Goal: Navigation & Orientation: Find specific page/section

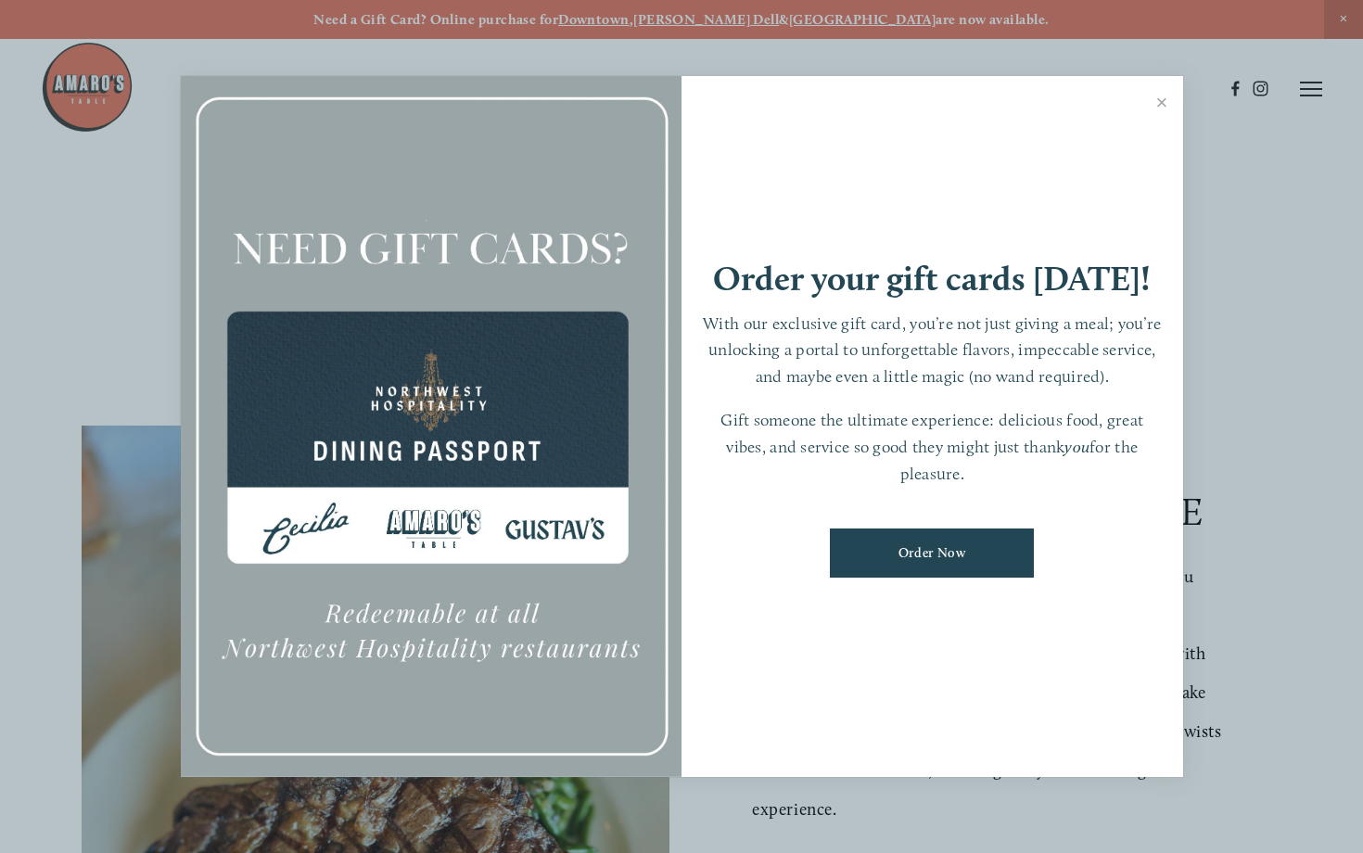
click at [1140, 91] on div "Order your gift cards [DATE]! With our exclusive gift card, you’re not just giv…" at bounding box center [933, 427] width 502 height 702
click at [1147, 95] on link "Close" at bounding box center [1163, 105] width 36 height 52
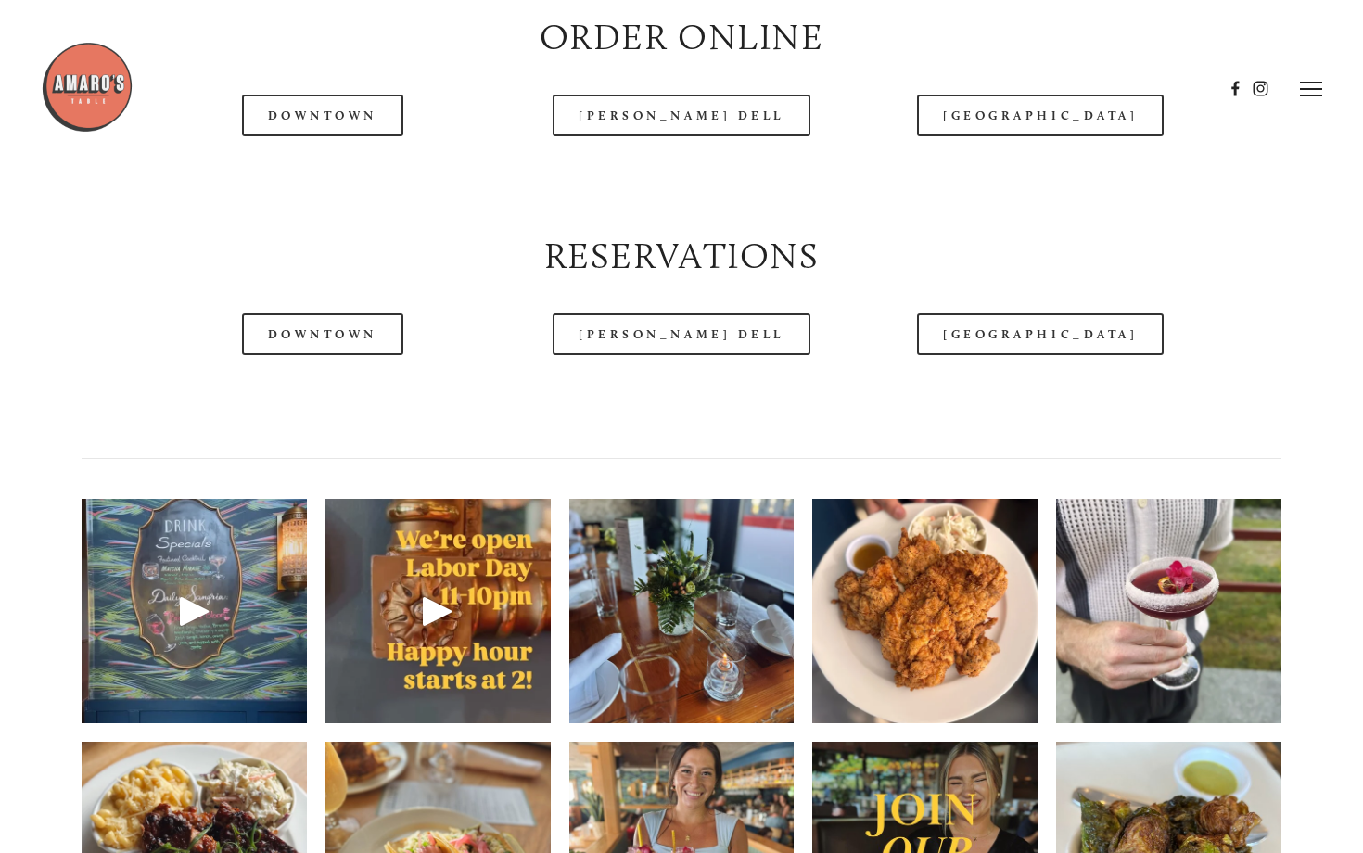
scroll to position [2164, 0]
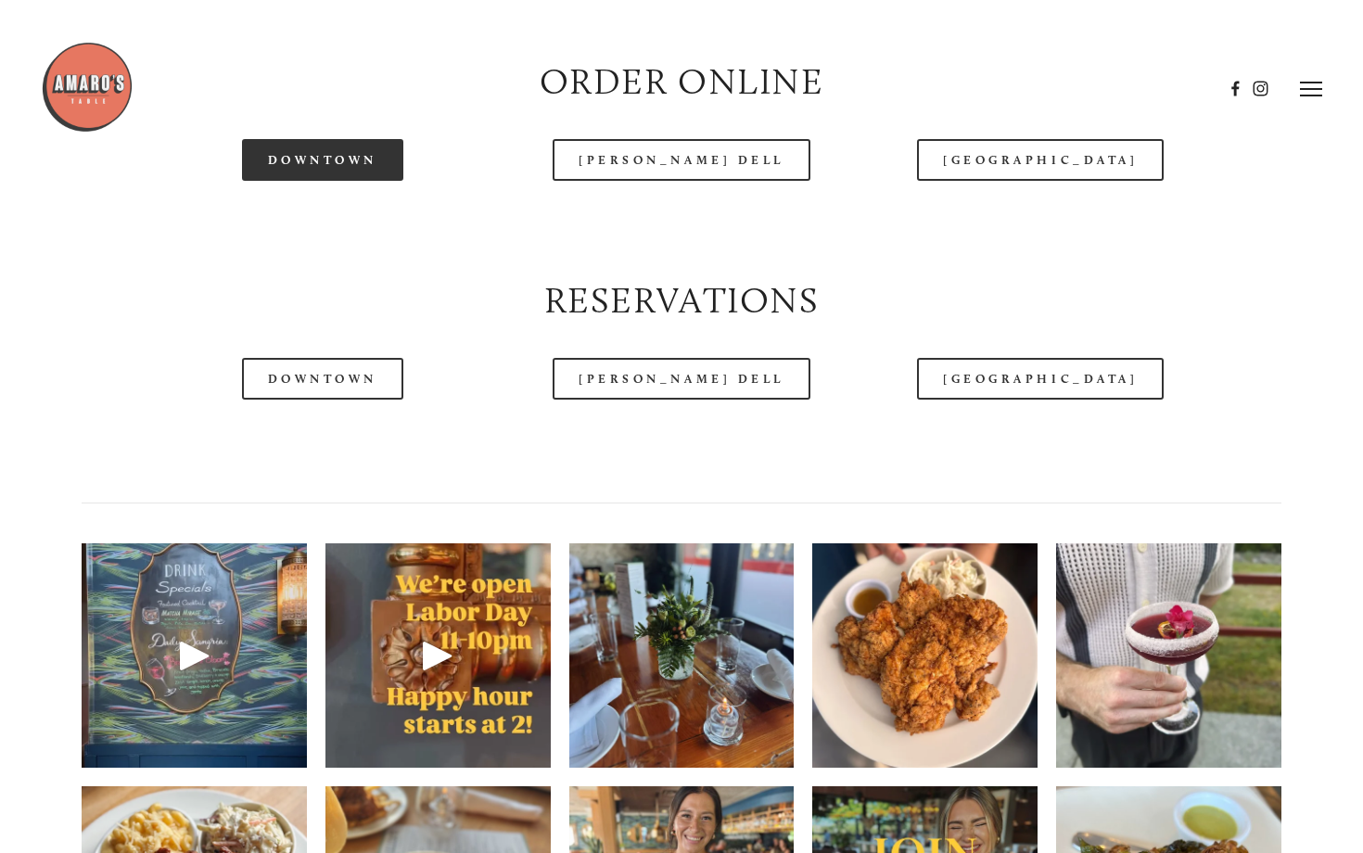
click at [311, 181] on link "Downtown" at bounding box center [322, 160] width 161 height 42
click at [332, 170] on header "Menu Order Now Visit Gallery 0" at bounding box center [682, 88] width 1282 height 177
click at [331, 181] on link "Downtown" at bounding box center [322, 160] width 161 height 42
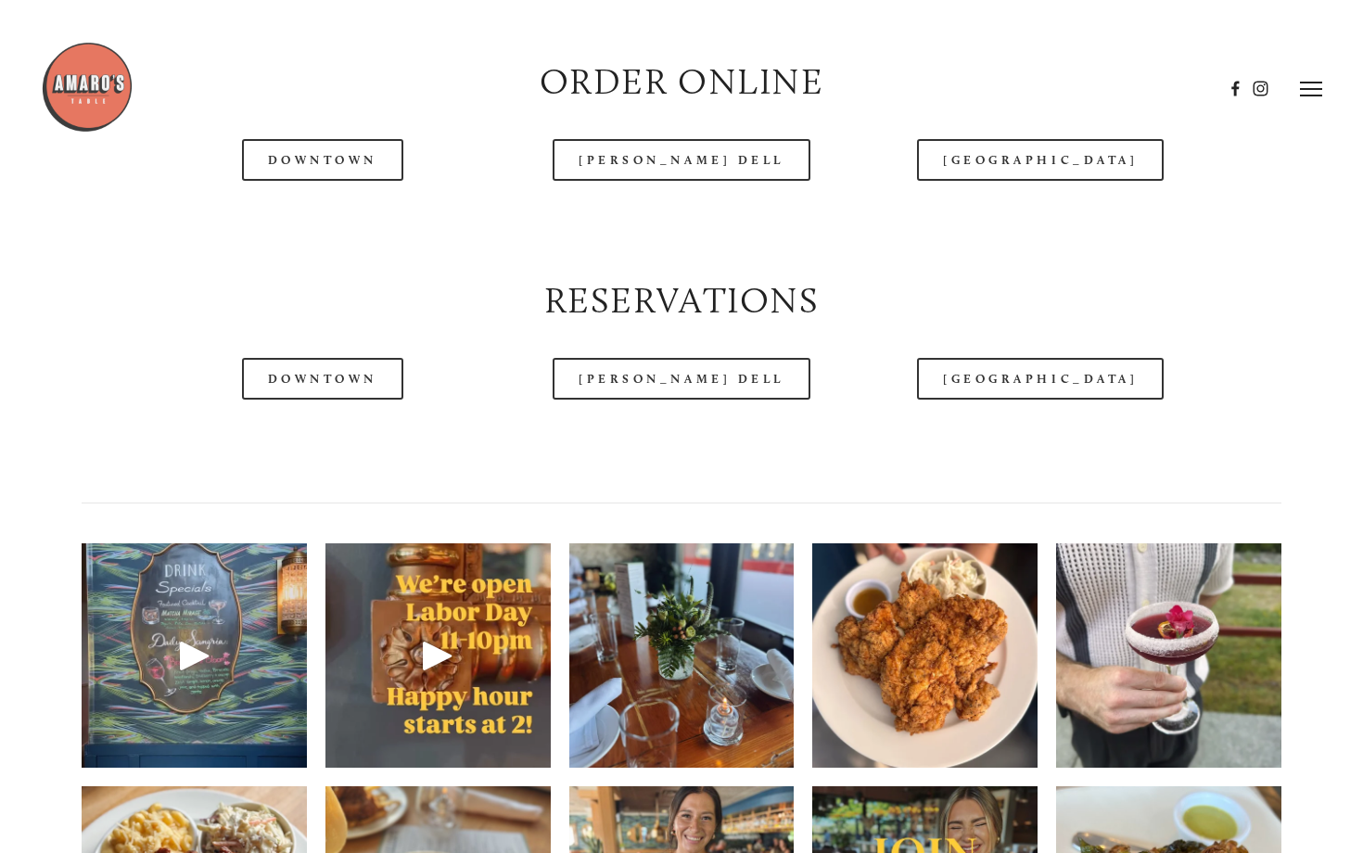
click at [247, 312] on div "Reservations" at bounding box center [682, 301] width 1232 height 83
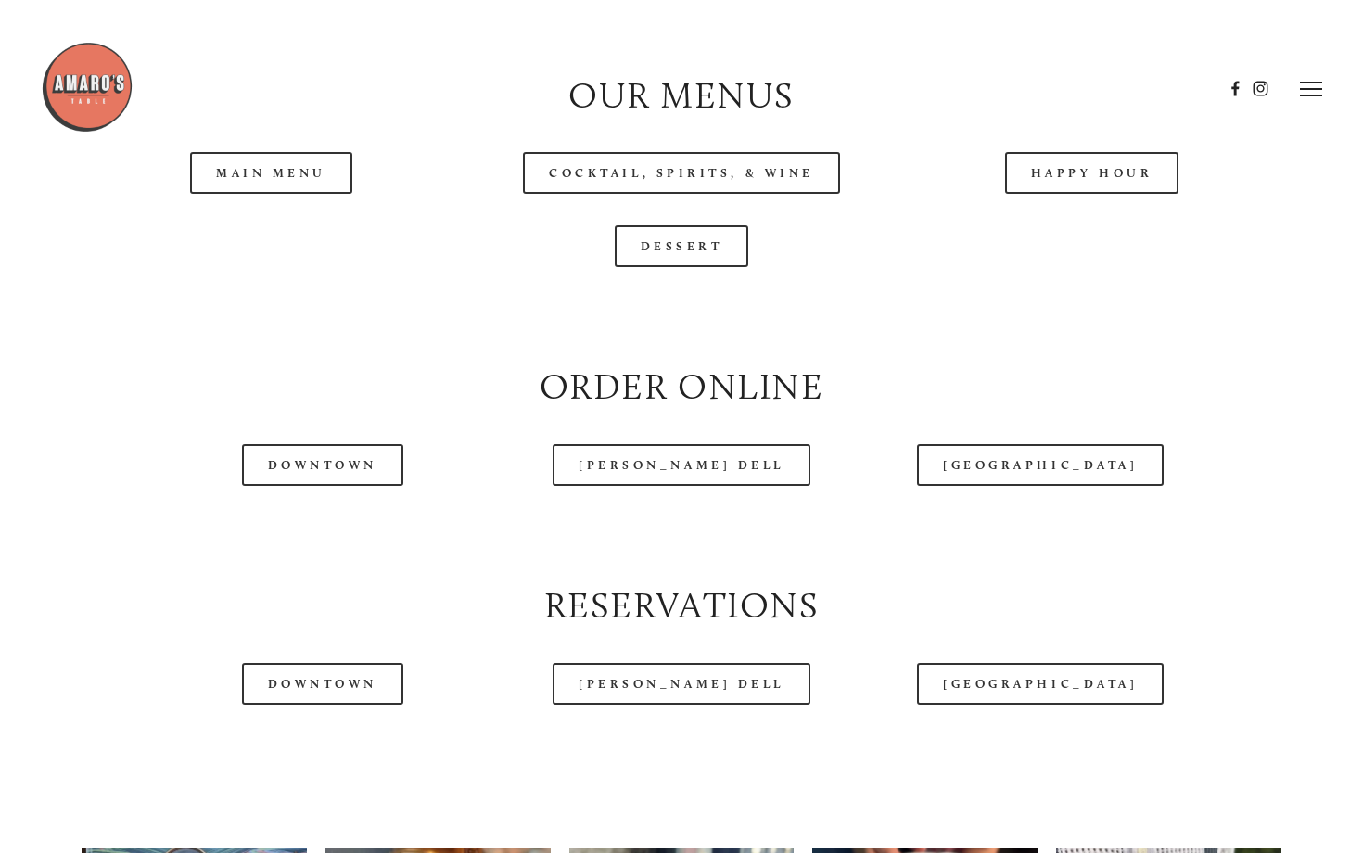
scroll to position [1801, 0]
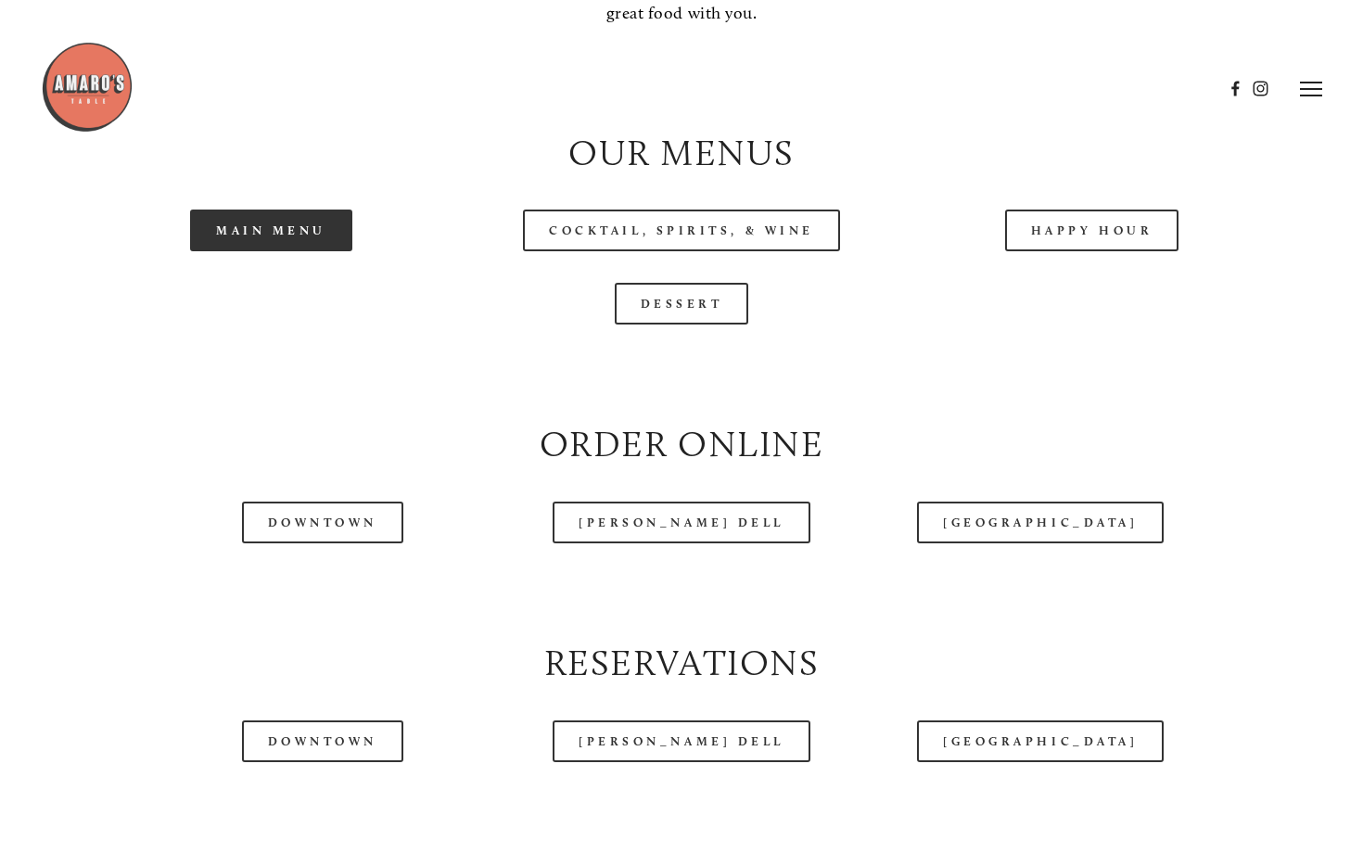
click at [301, 251] on link "Main Menu" at bounding box center [271, 231] width 162 height 42
